Goal: Transaction & Acquisition: Purchase product/service

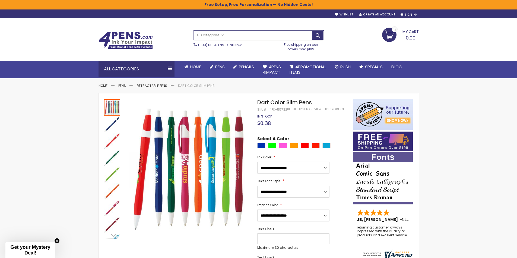
click at [271, 34] on input "Search" at bounding box center [259, 35] width 130 height 9
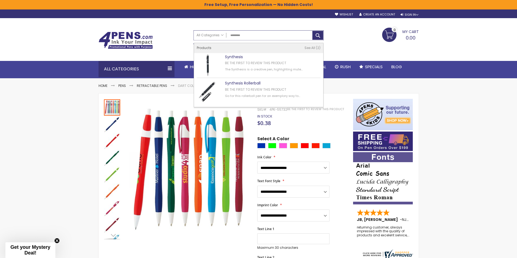
type input "*********"
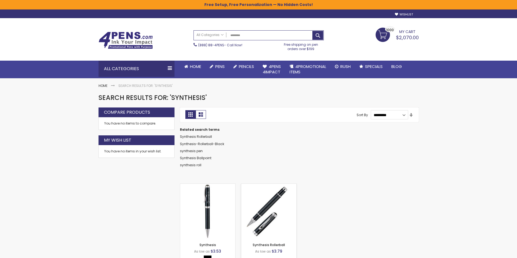
click at [258, 221] on img at bounding box center [268, 211] width 55 height 55
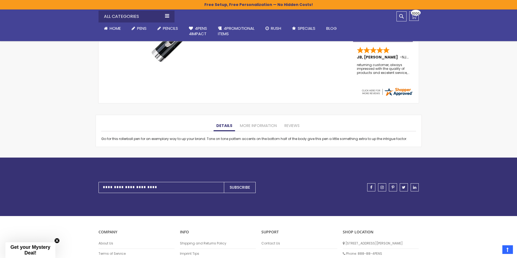
scroll to position [219, 0]
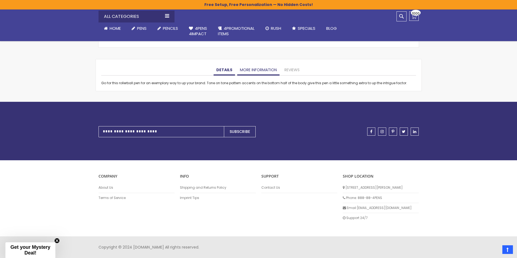
click at [255, 70] on link "More Information" at bounding box center [258, 70] width 42 height 11
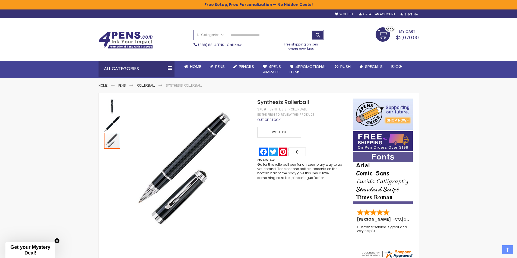
scroll to position [0, 0]
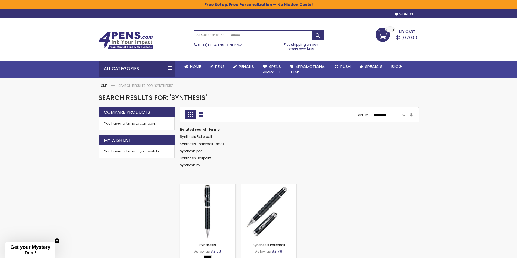
click at [206, 206] on img at bounding box center [207, 211] width 55 height 55
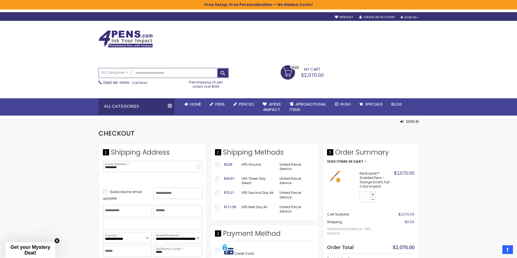
select select "*"
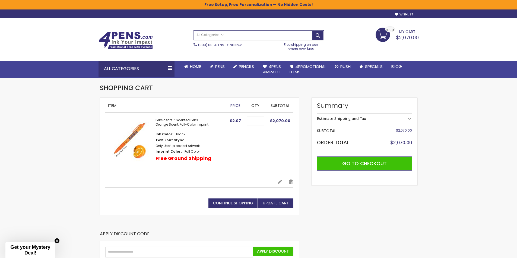
click at [238, 35] on input "Search" at bounding box center [259, 35] width 130 height 9
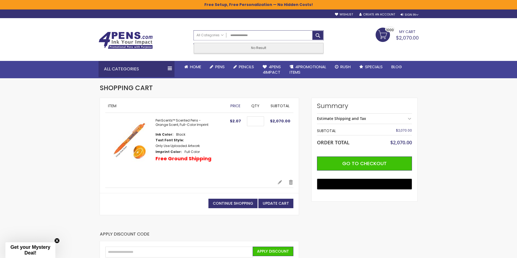
type input "**********"
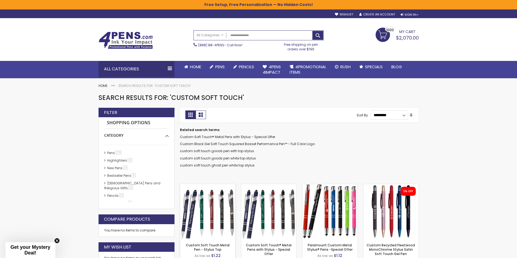
click at [223, 207] on img at bounding box center [207, 211] width 55 height 55
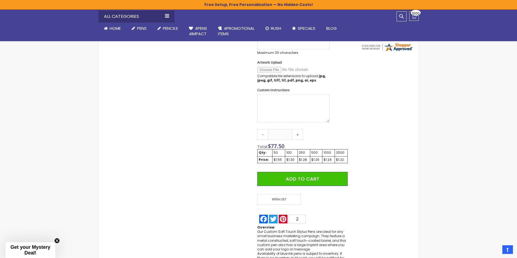
scroll to position [217, 0]
